Goal: Task Accomplishment & Management: Use online tool/utility

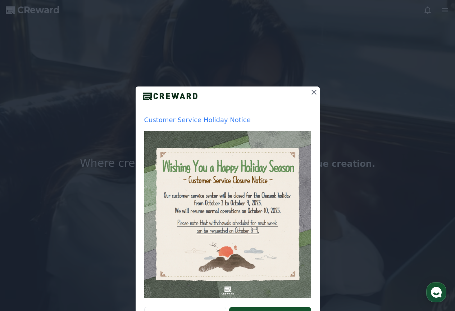
click at [313, 93] on icon at bounding box center [314, 92] width 9 height 9
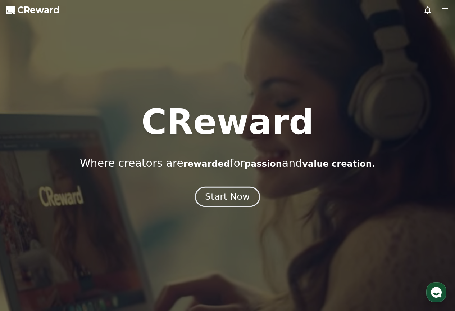
click at [237, 194] on div "Start Now" at bounding box center [227, 196] width 45 height 12
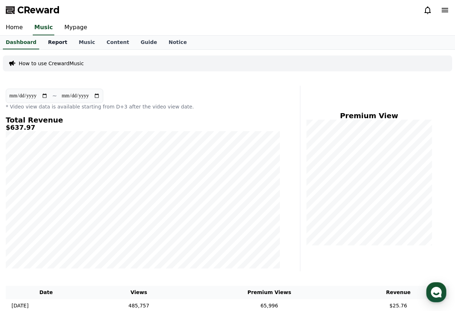
click at [59, 39] on link "Report" at bounding box center [57, 43] width 31 height 14
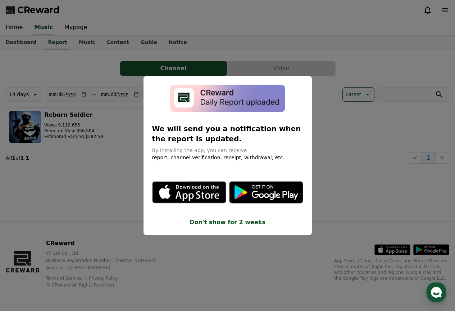
click at [99, 180] on button "close modal" at bounding box center [227, 155] width 455 height 311
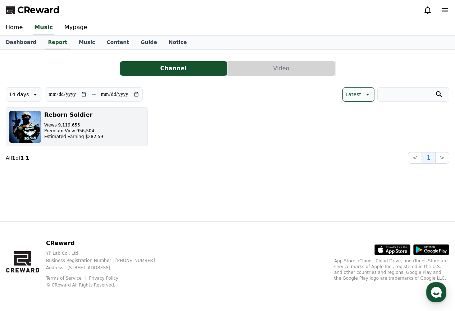
click at [119, 123] on button "Reborn Soldier Views 9,119,655 Premium View 956,504 Estimated Earning $282.59" at bounding box center [77, 126] width 142 height 39
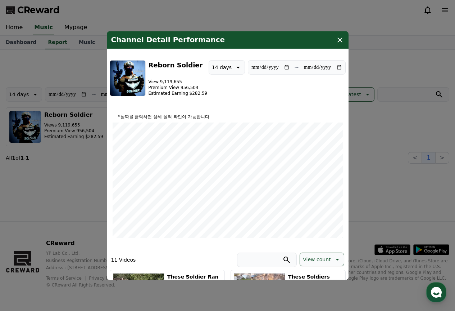
click at [343, 36] on icon "modal" at bounding box center [340, 39] width 9 height 9
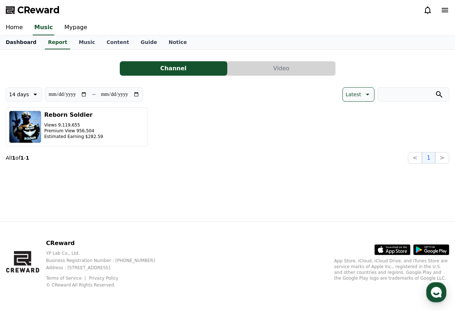
click at [14, 42] on link "Dashboard" at bounding box center [21, 43] width 42 height 14
